Goal: Task Accomplishment & Management: Use online tool/utility

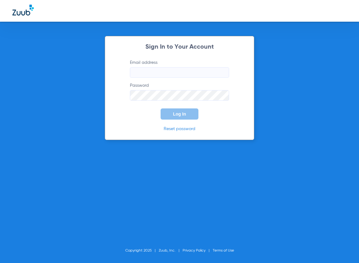
type input "[EMAIL_ADDRESS][DOMAIN_NAME]"
click at [231, 141] on div "Sign In to Your Account Email address [EMAIL_ADDRESS][DOMAIN_NAME] Password Log…" at bounding box center [179, 131] width 359 height 263
click at [194, 113] on button "Log In" at bounding box center [180, 113] width 38 height 11
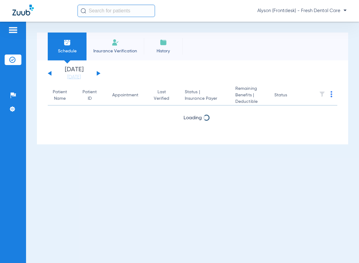
click at [102, 13] on input "text" at bounding box center [115, 11] width 77 height 12
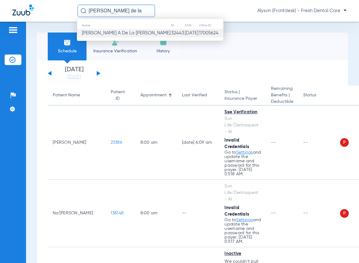
type input "[PERSON_NAME] de la"
click at [116, 36] on td "[PERSON_NAME] A De La [PERSON_NAME]" at bounding box center [124, 33] width 94 height 9
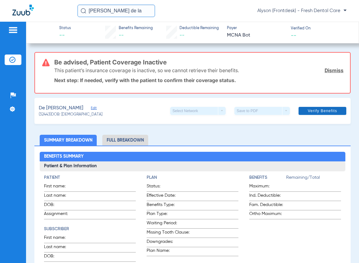
click at [316, 108] on span at bounding box center [322, 110] width 48 height 15
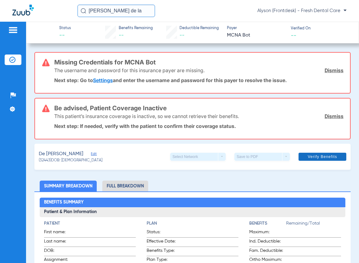
click at [307, 154] on span at bounding box center [322, 156] width 48 height 15
